Goal: Task Accomplishment & Management: Use online tool/utility

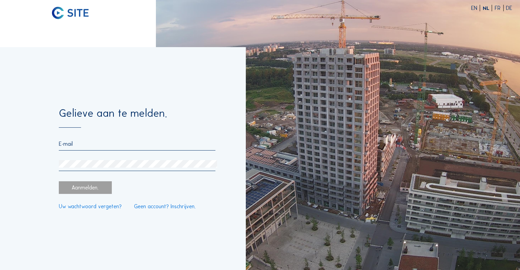
type input "[PERSON_NAME][EMAIL_ADDRESS][DOMAIN_NAME]"
click at [95, 54] on div "Aanmelden." at bounding box center [85, 188] width 53 height 13
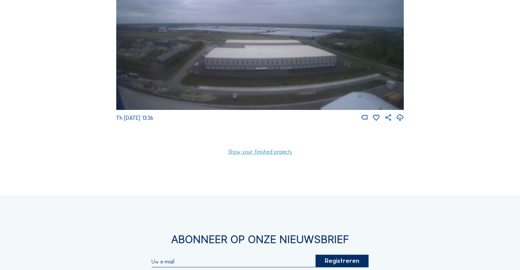
scroll to position [34, 0]
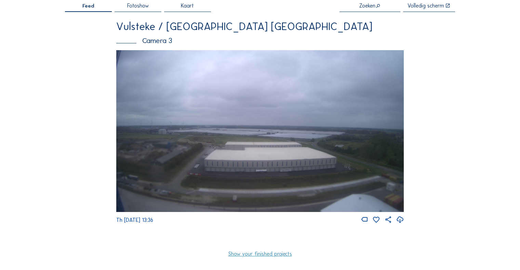
click at [104, 54] on img at bounding box center [260, 131] width 288 height 162
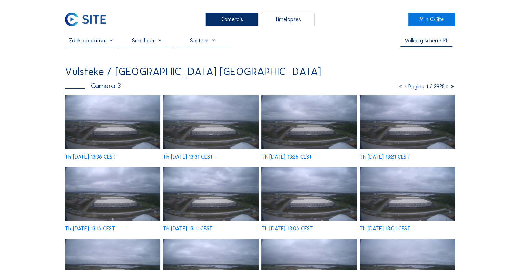
click at [104, 54] on img at bounding box center [112, 122] width 95 height 54
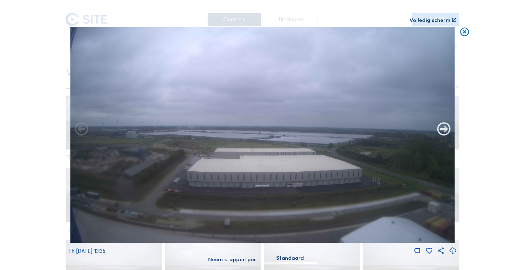
click at [104, 54] on icon at bounding box center [444, 130] width 16 height 16
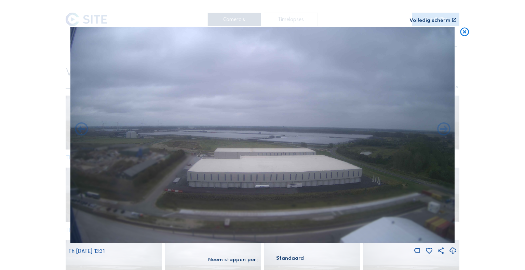
click at [104, 54] on icon at bounding box center [444, 130] width 16 height 16
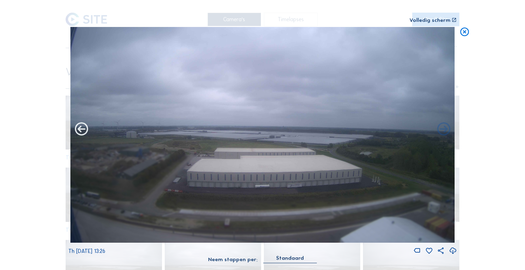
click at [88, 54] on icon at bounding box center [82, 130] width 16 height 16
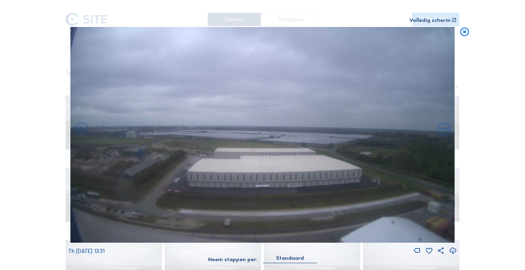
click at [88, 54] on icon at bounding box center [82, 130] width 16 height 16
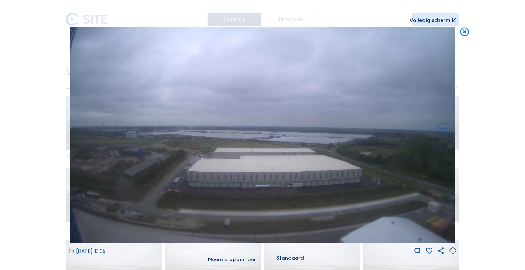
click at [88, 54] on img at bounding box center [262, 135] width 385 height 216
click at [104, 32] on icon at bounding box center [465, 32] width 11 height 11
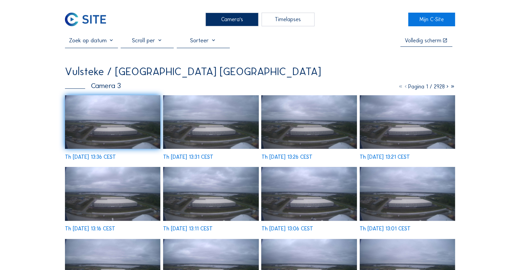
click at [104, 54] on img at bounding box center [112, 122] width 95 height 54
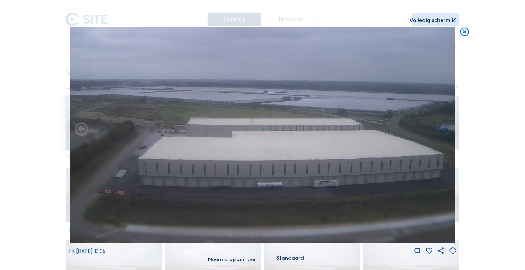
click at [104, 34] on icon at bounding box center [465, 32] width 11 height 11
